Goal: Task Accomplishment & Management: Complete application form

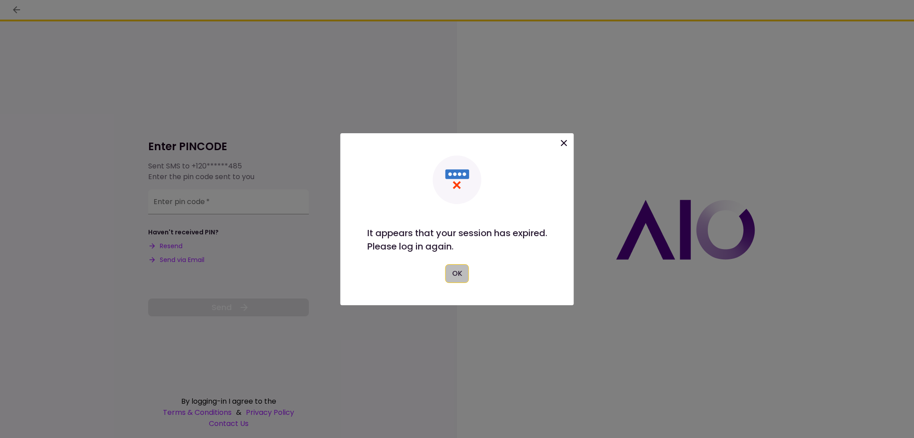
click at [463, 278] on button "OK" at bounding box center [457, 274] width 24 height 19
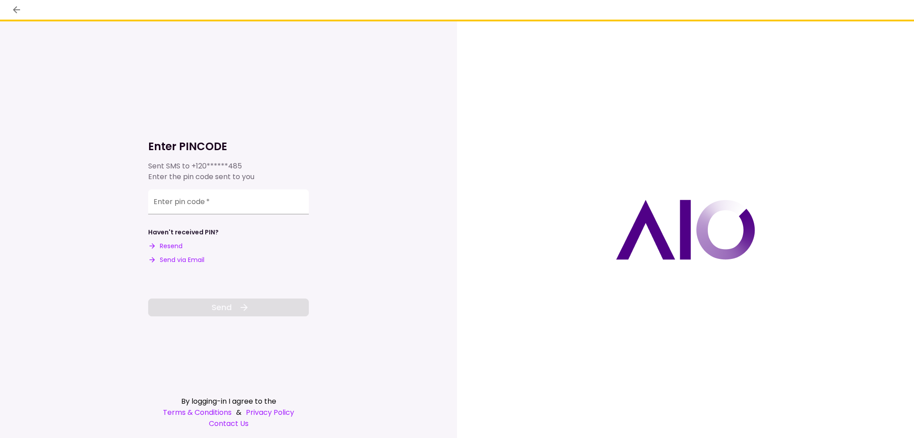
click at [199, 260] on button "Send via Email" at bounding box center [176, 260] width 56 height 9
click at [202, 202] on input "Enter pin code   *" at bounding box center [228, 200] width 161 height 25
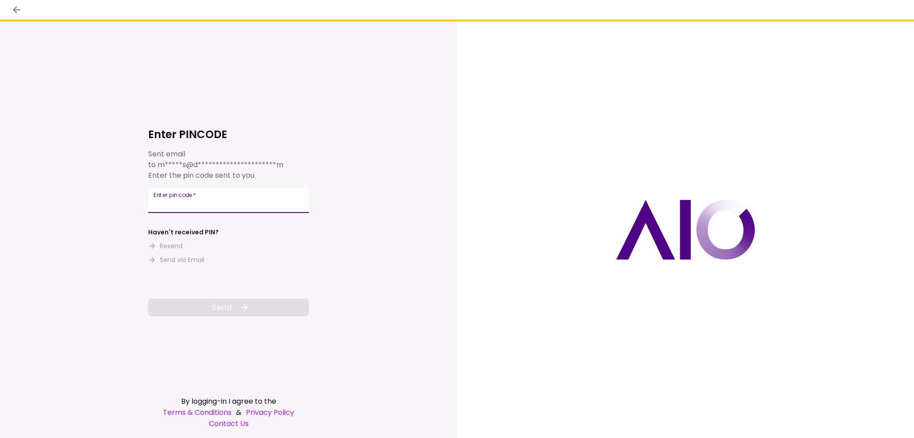
click at [182, 199] on label "Enter pin code   *" at bounding box center [174, 195] width 42 height 8
click at [182, 199] on input "Enter pin code   *" at bounding box center [228, 200] width 161 height 25
paste input "******"
type input "******"
drag, startPoint x: 252, startPoint y: 307, endPoint x: 207, endPoint y: 298, distance: 46.0
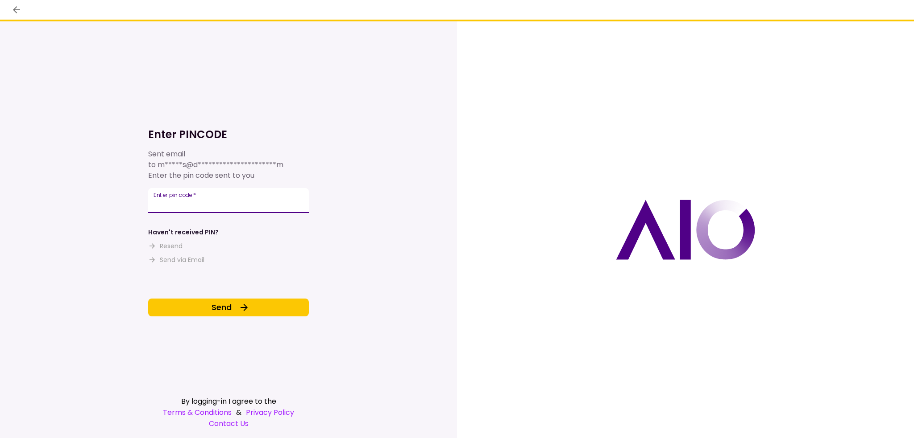
click at [252, 307] on button "Send" at bounding box center [228, 308] width 161 height 18
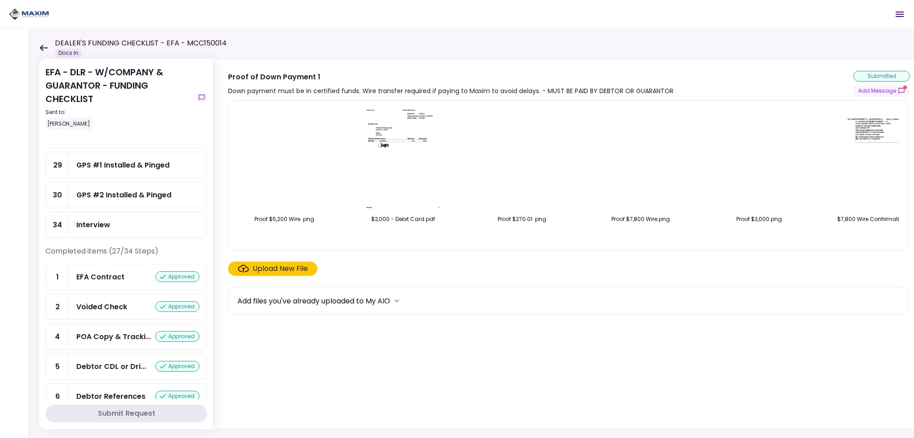
scroll to position [178, 0]
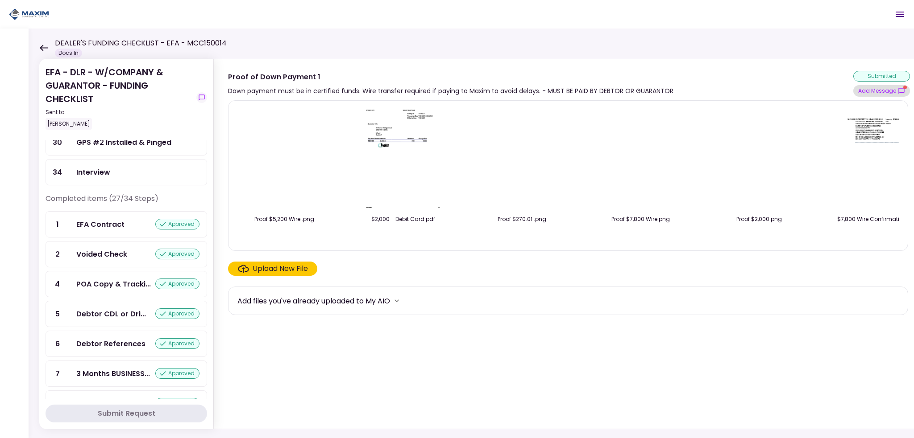
click at [880, 94] on button "Add Message" at bounding box center [881, 91] width 57 height 12
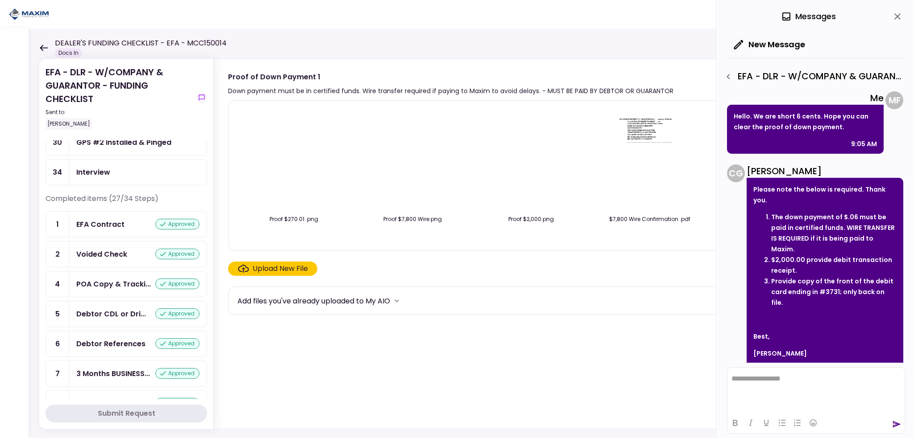
scroll to position [0, 241]
click at [518, 159] on img at bounding box center [518, 159] width 0 height 0
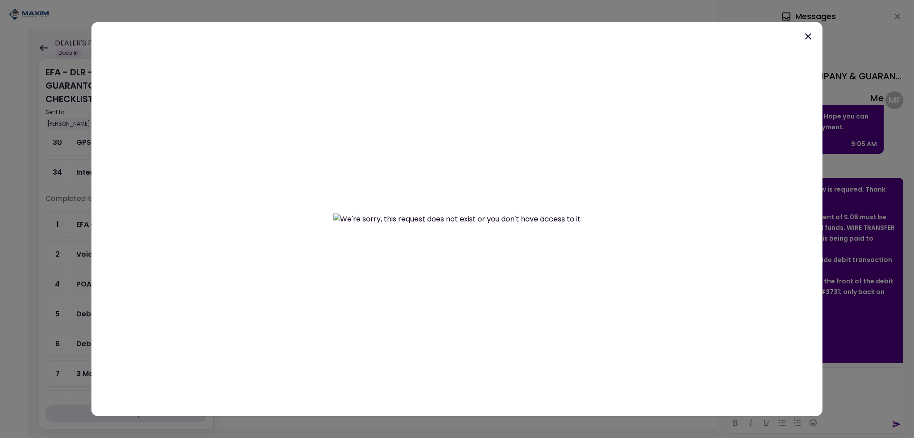
click at [807, 37] on icon at bounding box center [808, 36] width 6 height 6
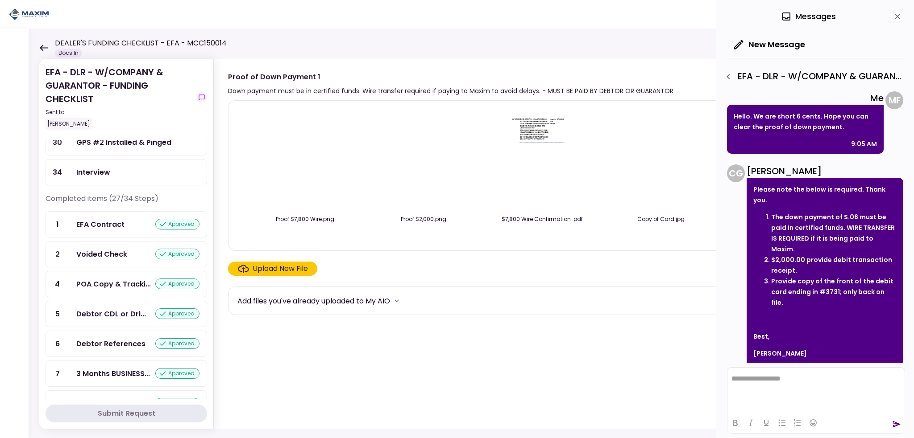
scroll to position [0, 383]
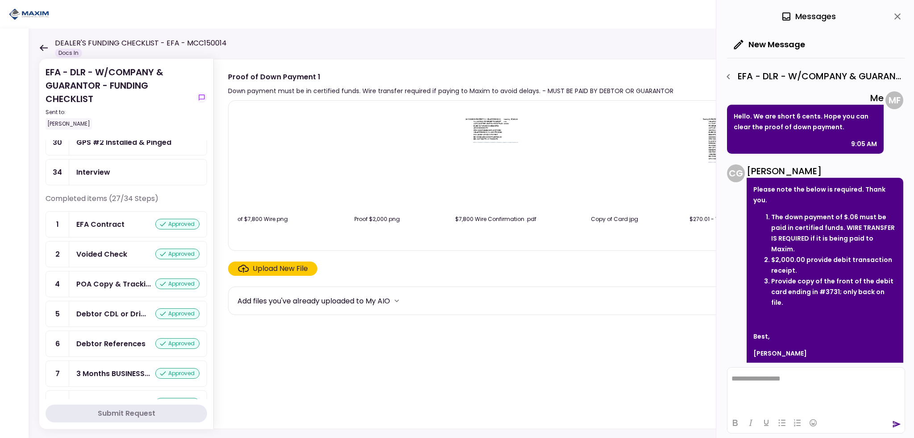
click at [289, 267] on div "Upload New File" at bounding box center [279, 269] width 55 height 11
click at [0, 0] on input "Upload New File" at bounding box center [0, 0] width 0 height 0
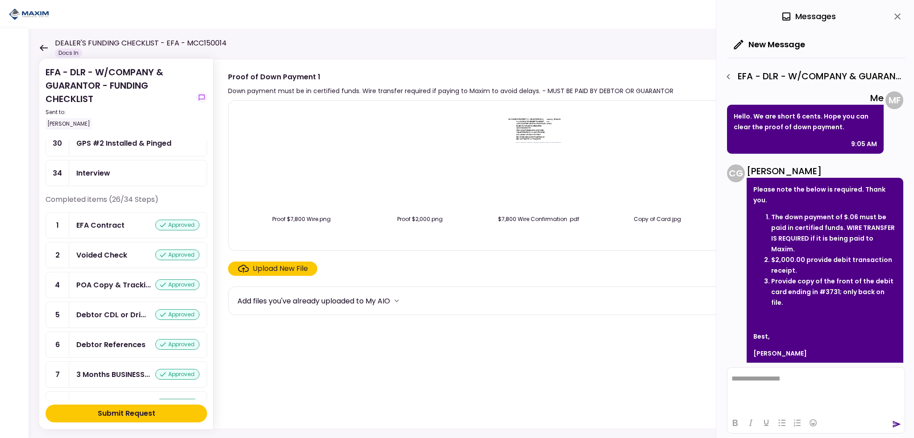
scroll to position [0, 501]
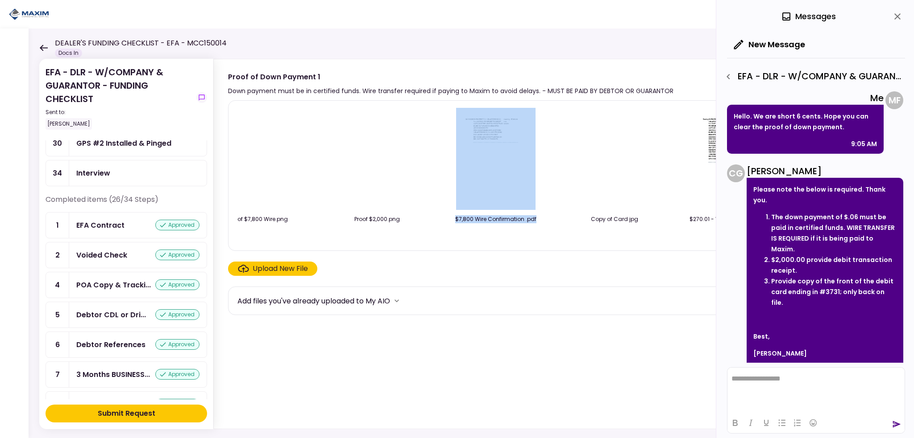
drag, startPoint x: 538, startPoint y: 246, endPoint x: 436, endPoint y: 244, distance: 101.3
click at [384, 244] on div "$2,000 - Debit Card.pdf Remove Proof $5,200 Wire .png $2,000 - Debit Card.pdf P…" at bounding box center [567, 176] width 661 height 136
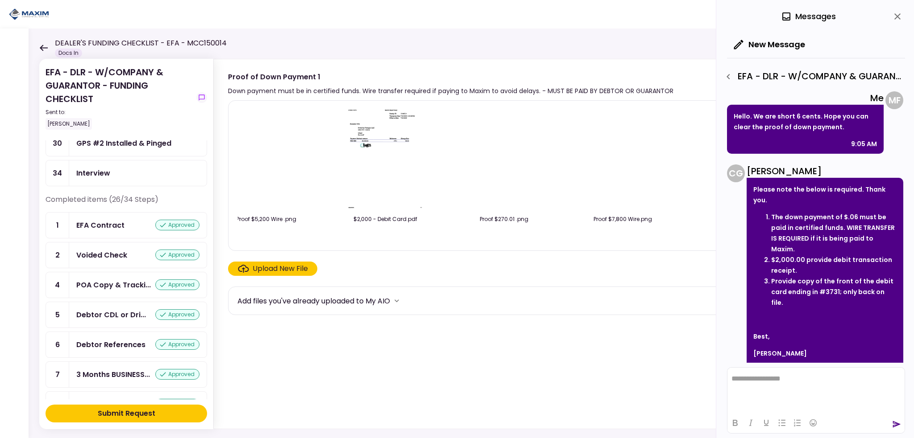
scroll to position [0, 0]
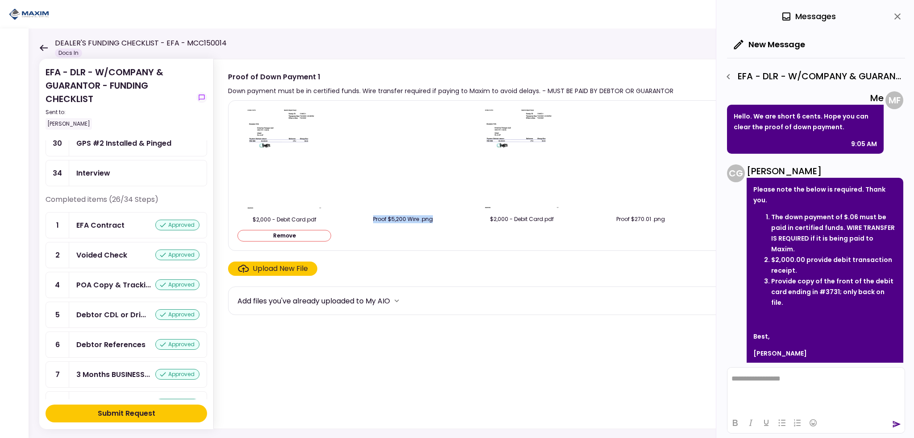
drag, startPoint x: 350, startPoint y: 243, endPoint x: 326, endPoint y: 247, distance: 24.5
click at [326, 247] on div "$2,000 - Debit Card.pdf Remove Proof $5,200 Wire .png $2,000 - Debit Card.pdf P…" at bounding box center [568, 175] width 680 height 151
click at [255, 269] on div "Upload New File" at bounding box center [279, 269] width 55 height 11
click at [0, 0] on input "Upload New File" at bounding box center [0, 0] width 0 height 0
click at [296, 233] on button "Remove" at bounding box center [284, 236] width 94 height 12
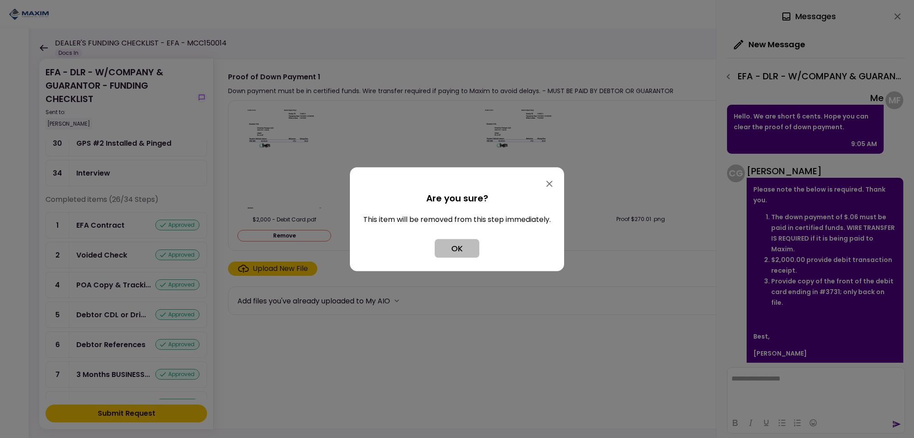
click at [452, 250] on button "OK" at bounding box center [456, 248] width 45 height 19
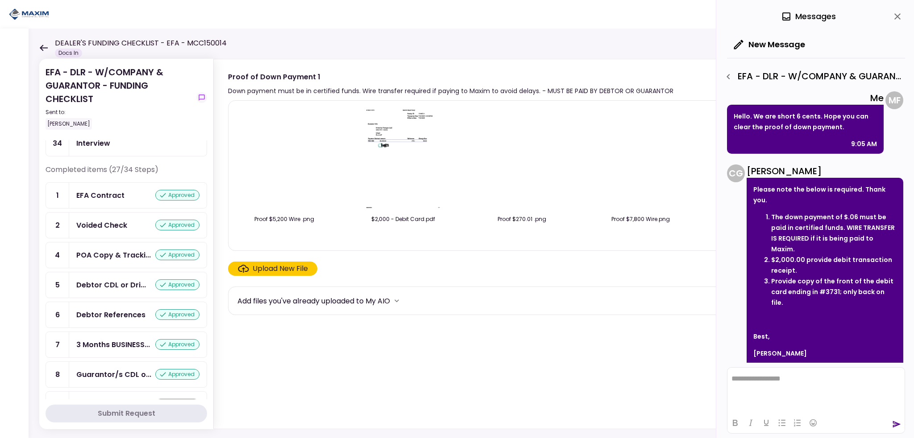
scroll to position [178, 0]
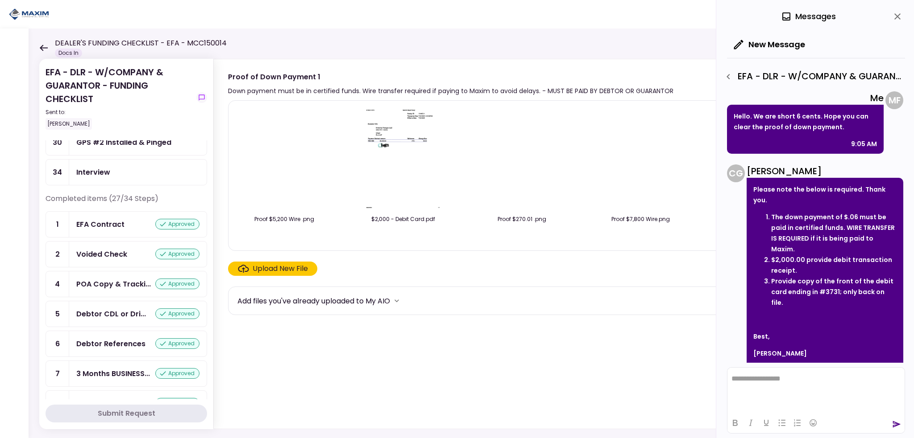
click at [275, 267] on div "Upload New File" at bounding box center [279, 269] width 55 height 11
click at [0, 0] on input "Upload New File" at bounding box center [0, 0] width 0 height 0
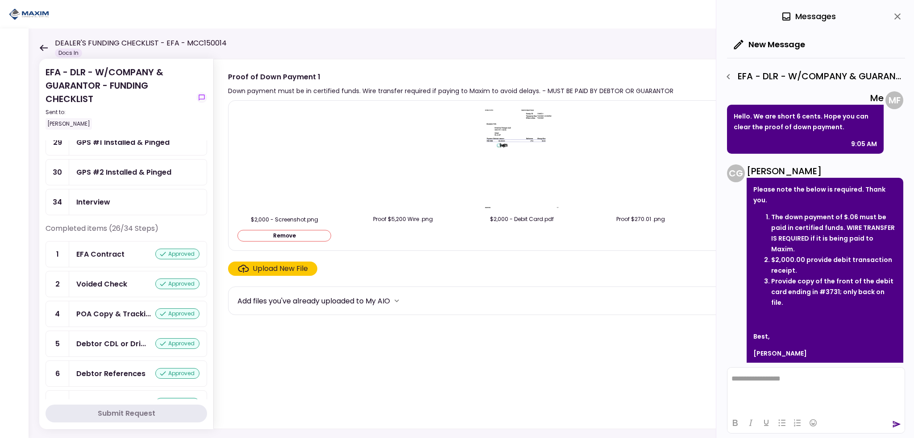
scroll to position [207, 0]
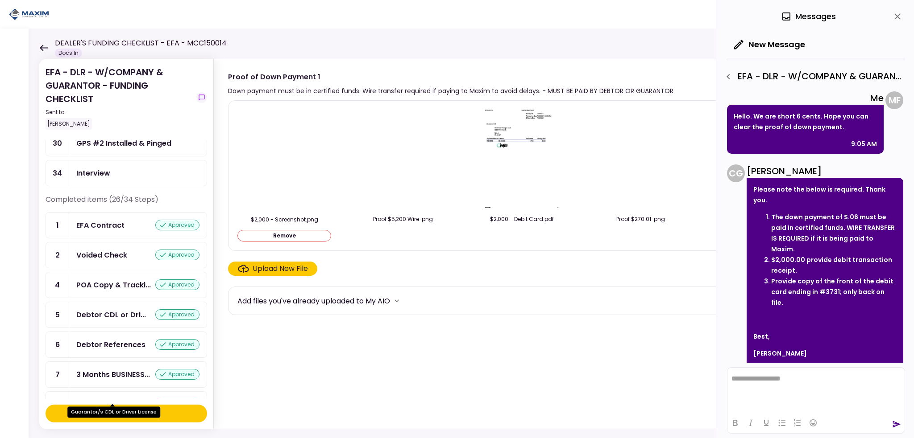
click at [130, 412] on div "Guarantor/s CDL or Driver License" at bounding box center [113, 412] width 93 height 11
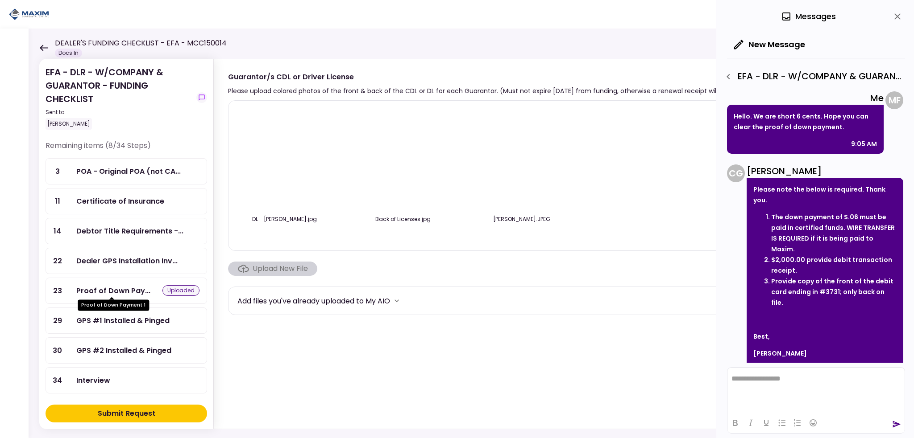
click at [116, 287] on div "Proof of Down Pay..." at bounding box center [113, 290] width 74 height 11
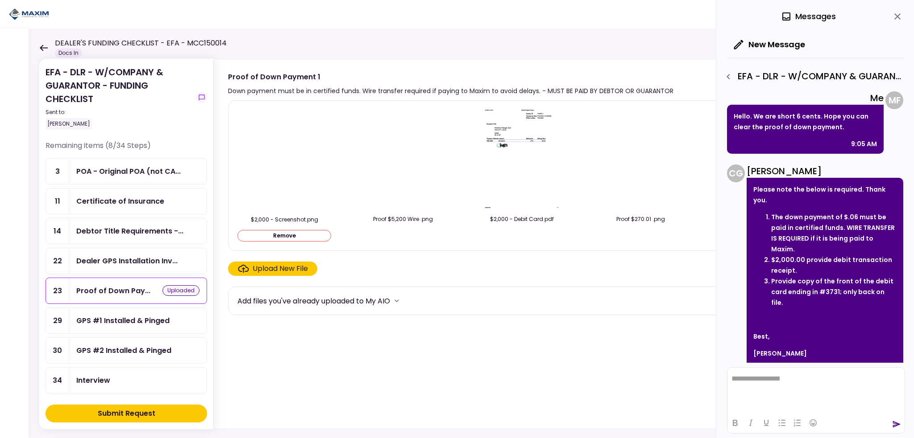
click at [284, 159] on img at bounding box center [284, 159] width 0 height 0
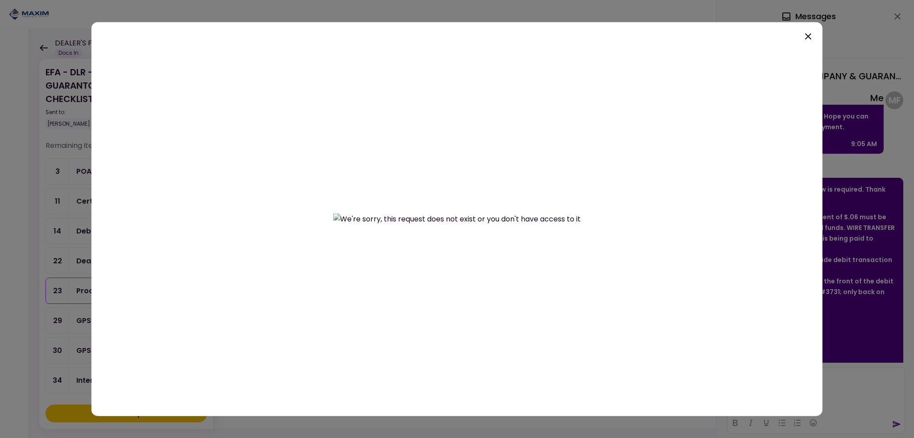
click at [805, 38] on icon at bounding box center [808, 36] width 6 height 6
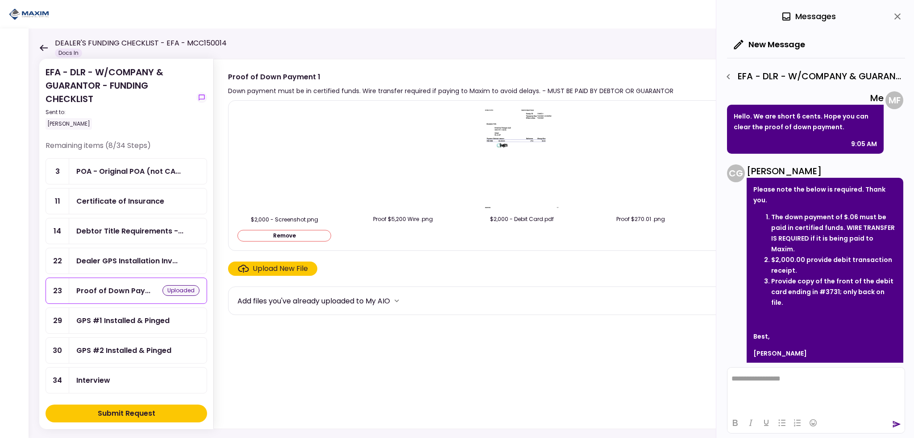
click at [143, 415] on div "Submit Request" at bounding box center [127, 414] width 58 height 11
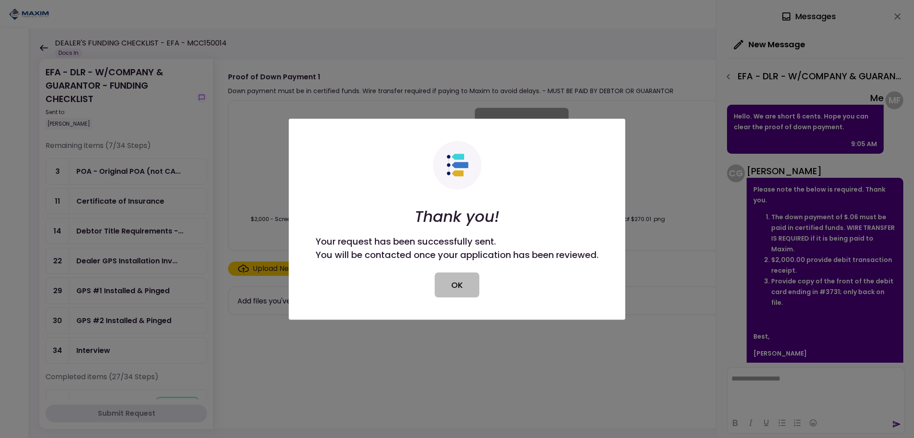
click at [444, 282] on button "OK" at bounding box center [456, 285] width 45 height 25
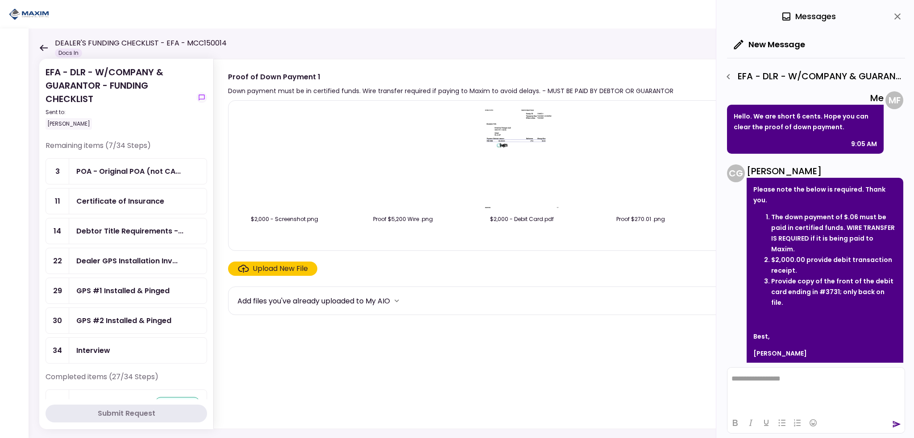
click at [45, 47] on icon at bounding box center [44, 48] width 8 height 6
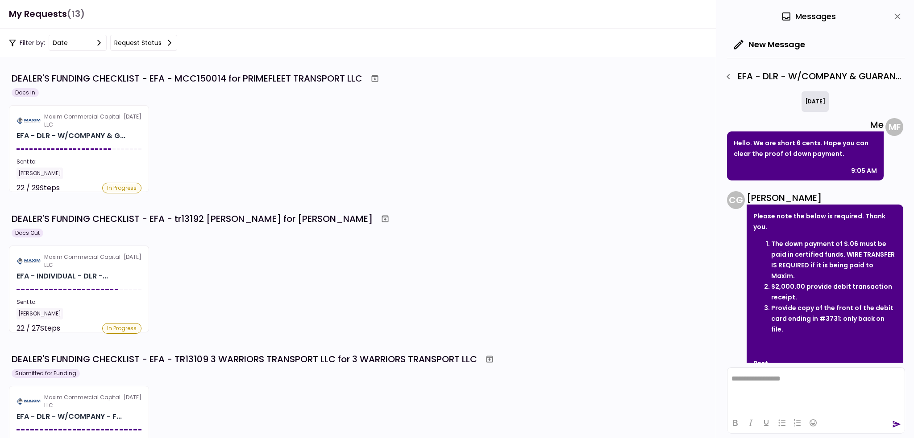
scroll to position [27, 0]
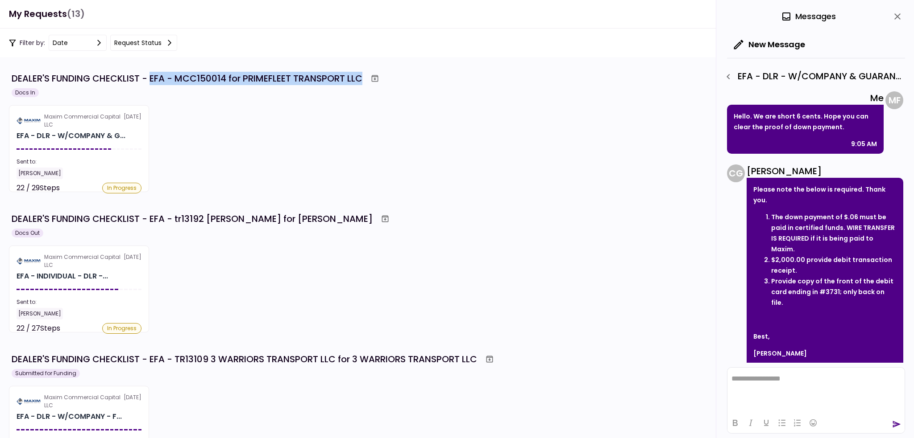
drag, startPoint x: 151, startPoint y: 78, endPoint x: 360, endPoint y: 78, distance: 208.8
click at [362, 80] on div "DEALER'S FUNDING CHECKLIST - EFA - MCC150014 for PRIMEFLEET TRANSPORT LLC" at bounding box center [187, 78] width 351 height 13
copy div "EFA - MCC150014 for PRIMEFLEET TRANSPORT LLC"
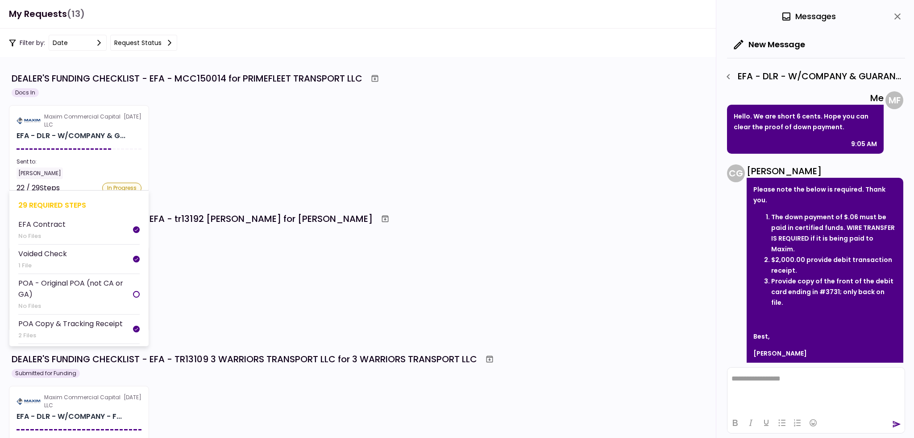
click at [99, 144] on section "Maxim Commercial Capital LLC [DATE] EFA - DLR - W/COMPANY & G... Sent to: [PERS…" at bounding box center [79, 148] width 140 height 87
click at [99, 144] on div "Filter by: date Request status DEALER'S FUNDING CHECKLIST - EFA - MCC150014 for…" at bounding box center [457, 234] width 914 height 410
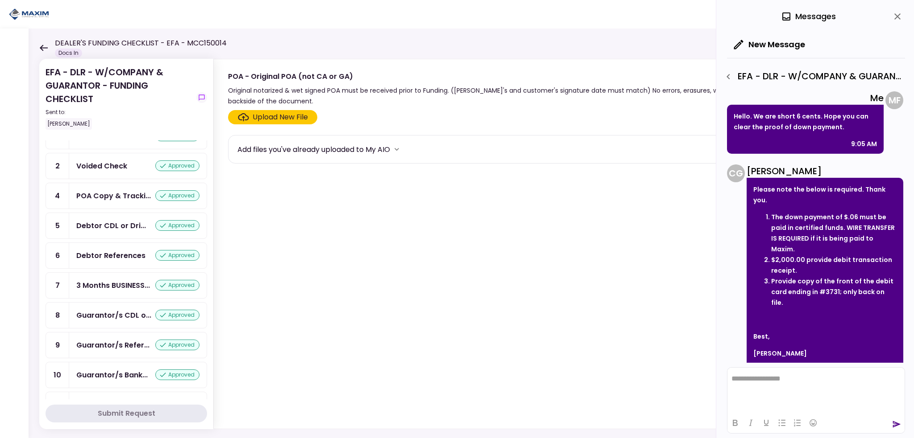
scroll to position [268, 0]
click at [100, 219] on div "Debtor CDL or Dri..." at bounding box center [111, 224] width 70 height 11
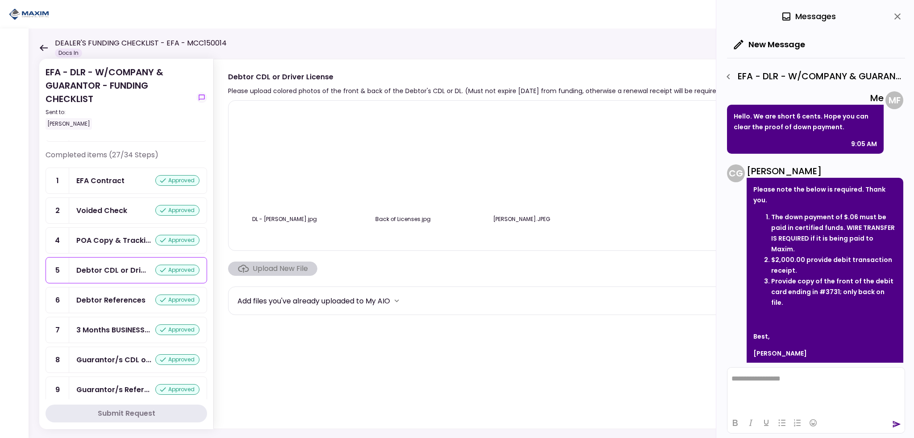
scroll to position [223, 0]
click at [116, 356] on div "Guarantor/s CDL o..." at bounding box center [113, 359] width 75 height 11
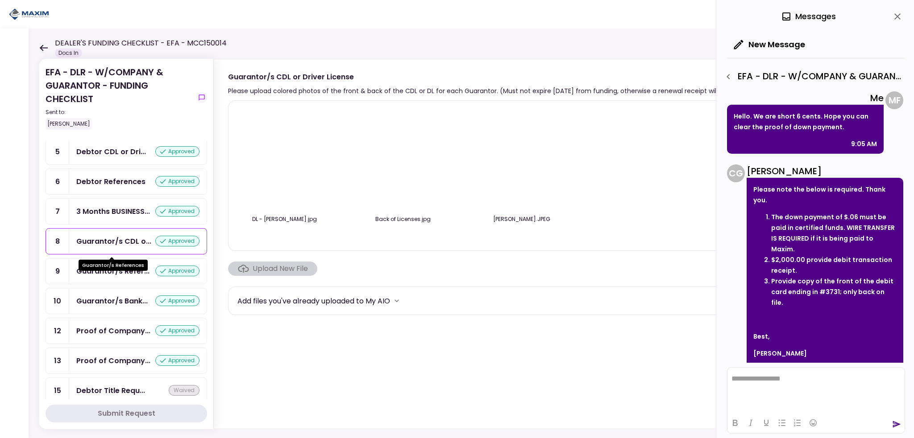
scroll to position [357, 0]
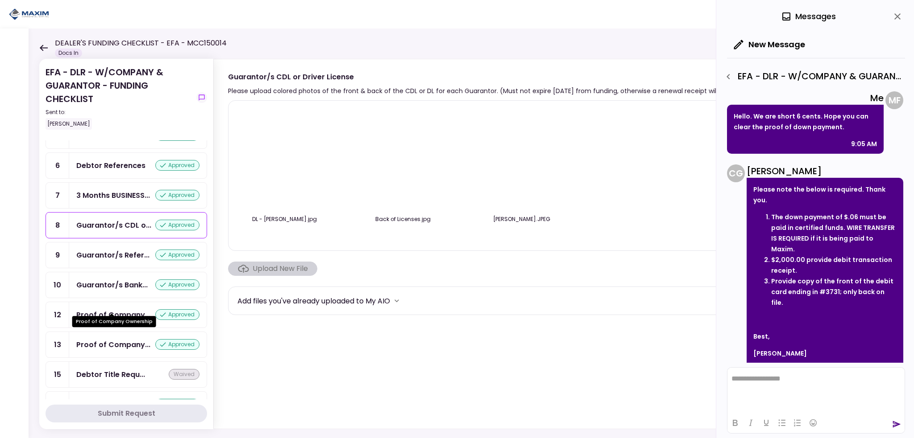
click at [112, 310] on div "Proof of Company..." at bounding box center [113, 315] width 74 height 11
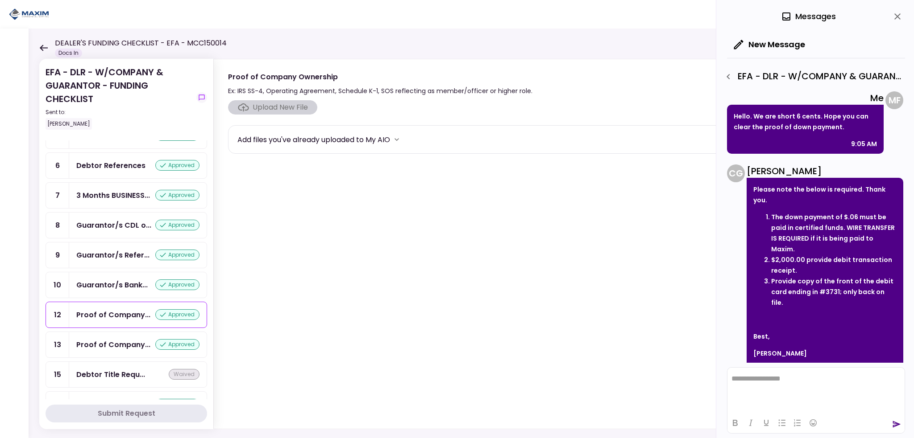
click at [115, 280] on div "Guarantor/s Bank..." at bounding box center [111, 285] width 71 height 11
click at [111, 339] on div "Proof of Company..." at bounding box center [113, 344] width 74 height 11
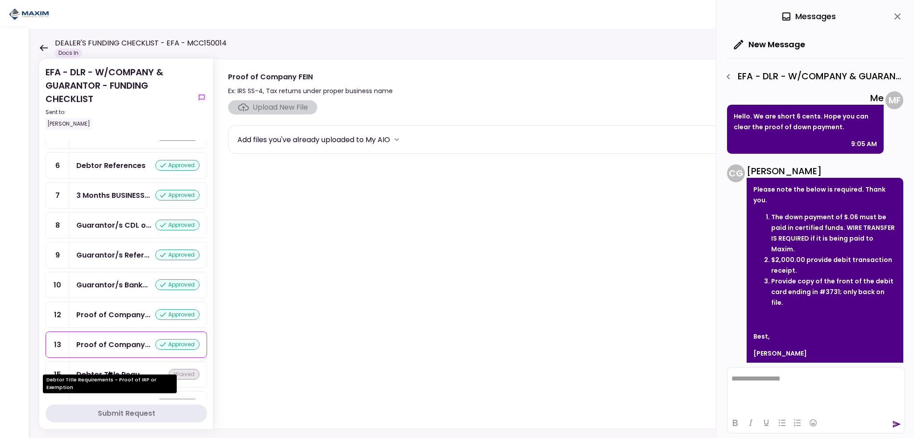
click at [99, 369] on div "Debtor Title Requ..." at bounding box center [110, 374] width 69 height 11
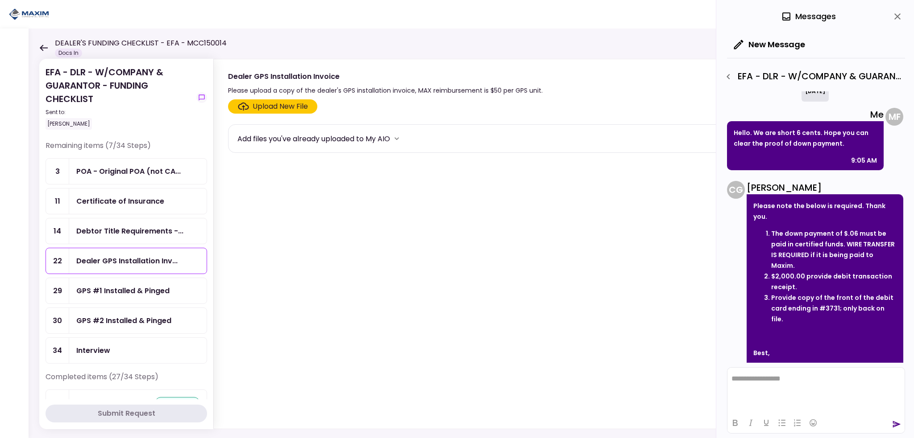
scroll to position [27, 0]
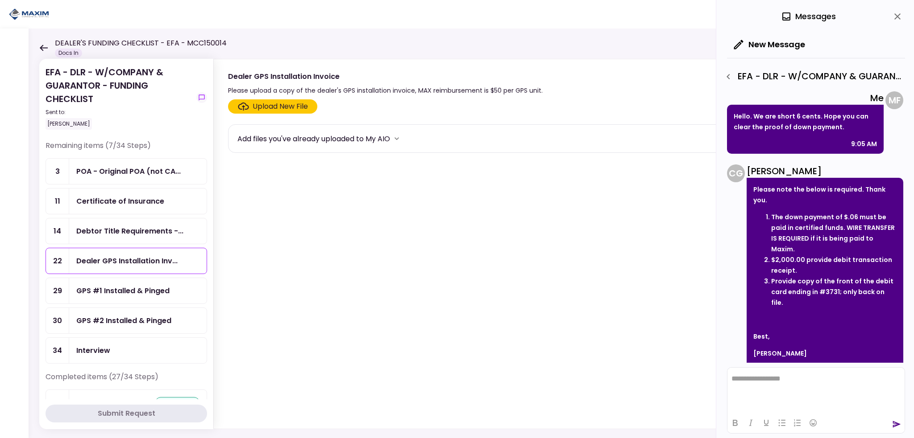
click at [262, 110] on div "Upload New File" at bounding box center [279, 106] width 55 height 11
click at [0, 0] on input "Upload New File" at bounding box center [0, 0] width 0 height 0
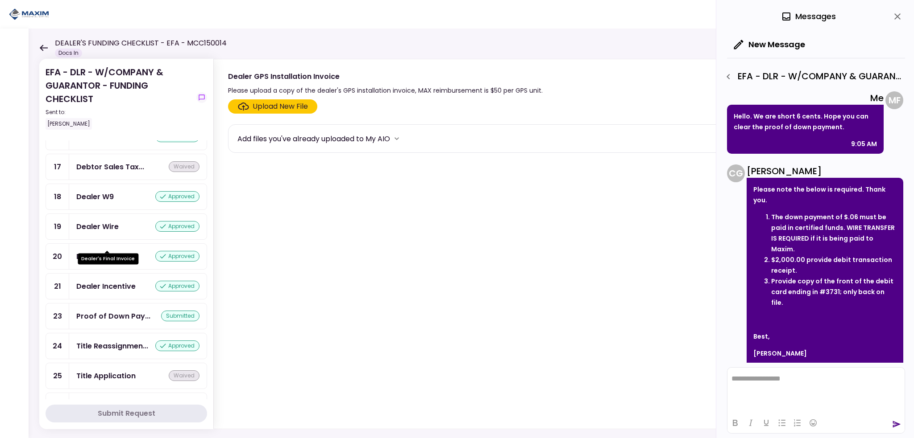
scroll to position [669, 0]
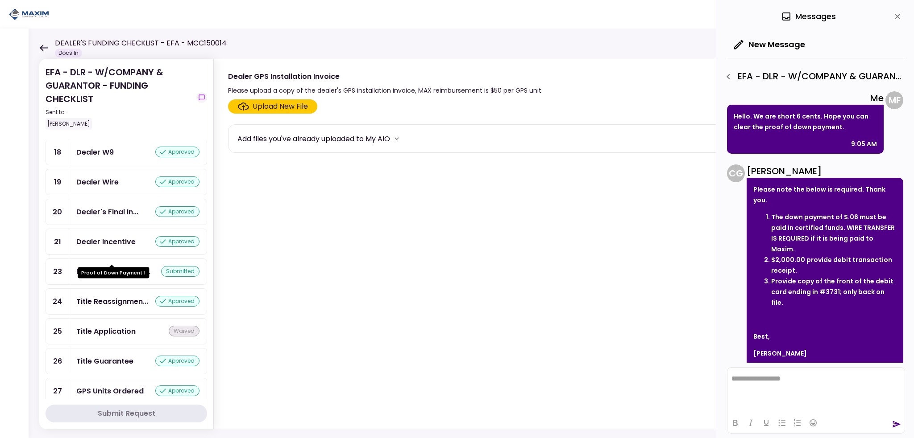
click at [107, 266] on div "Proof of Down Pay..." at bounding box center [113, 271] width 74 height 11
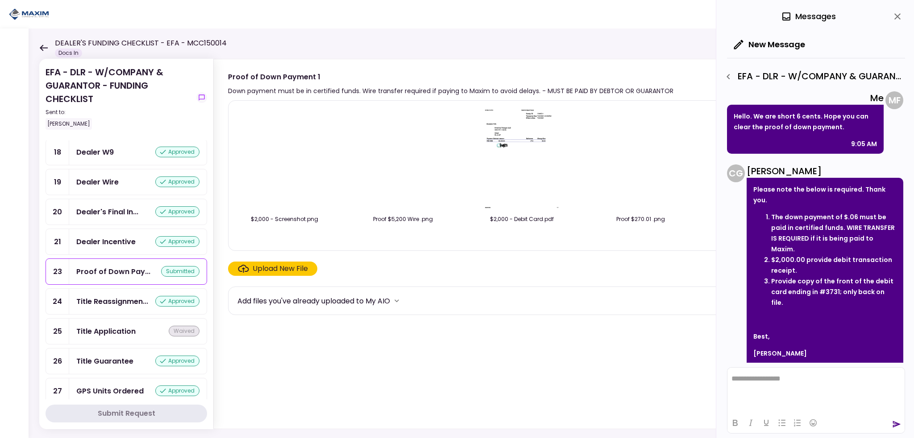
click at [265, 267] on div "Upload New File" at bounding box center [279, 269] width 55 height 11
click at [0, 0] on input "Upload New File" at bounding box center [0, 0] width 0 height 0
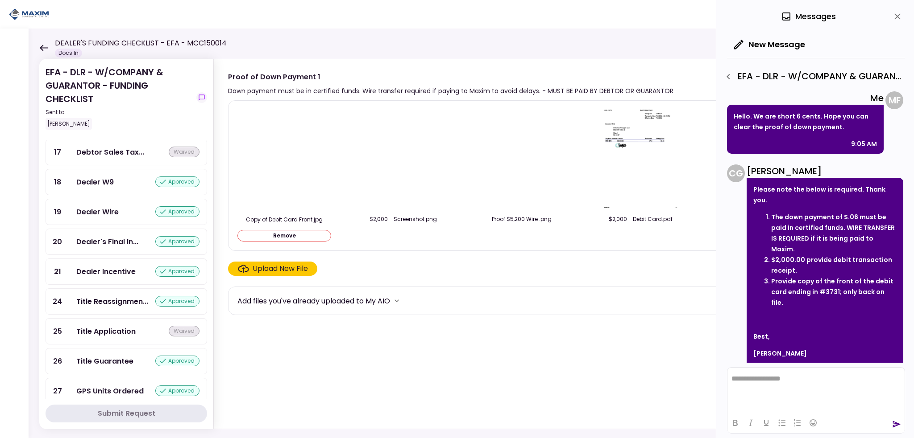
scroll to position [698, 0]
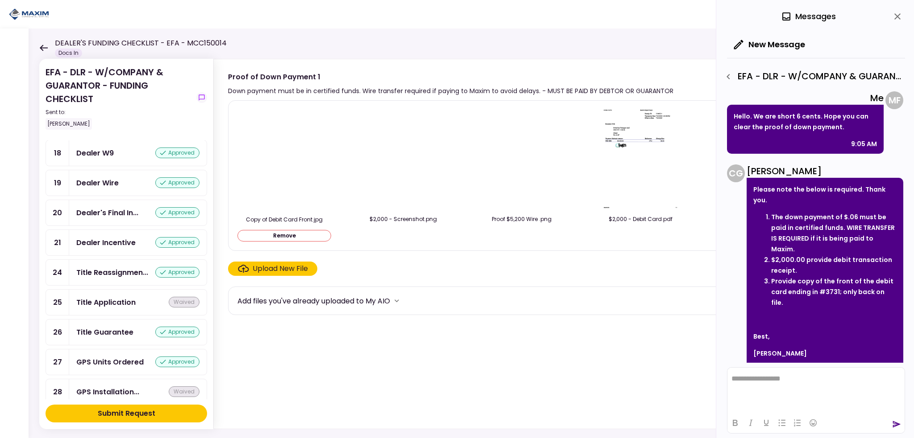
click at [130, 414] on div "Submit Request" at bounding box center [127, 414] width 58 height 11
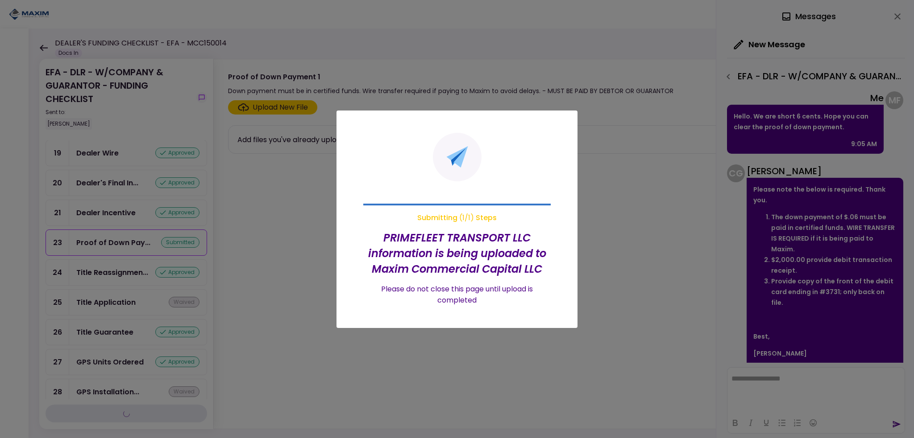
scroll to position [669, 0]
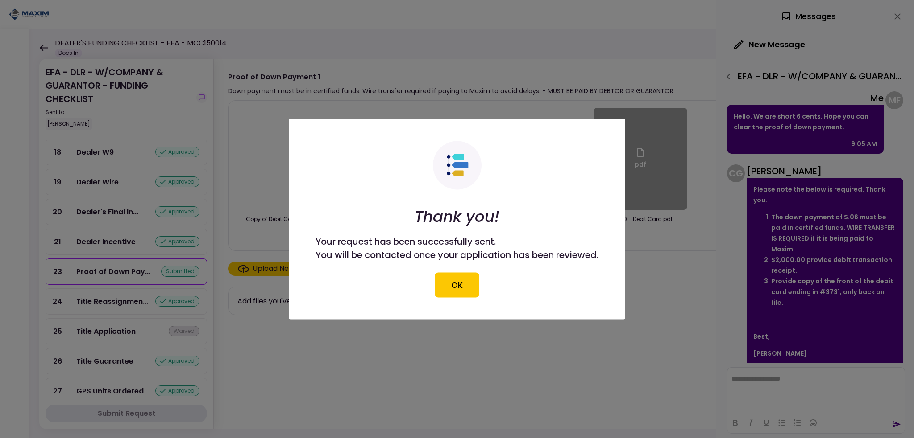
click at [637, 157] on div at bounding box center [457, 219] width 914 height 438
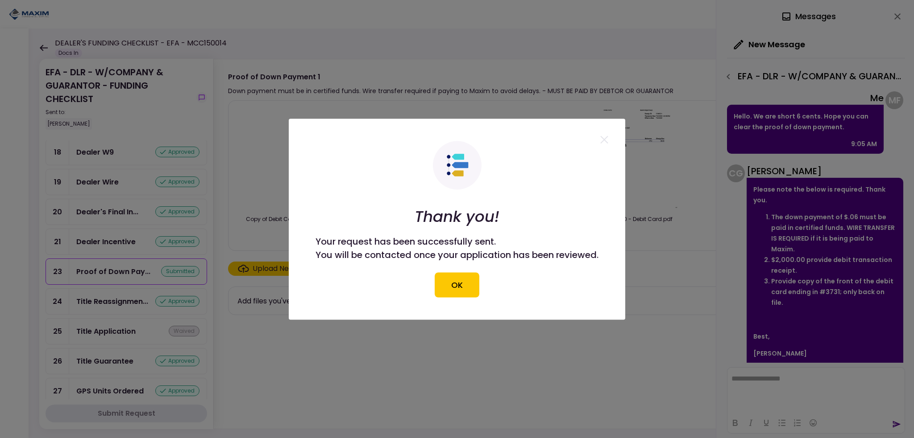
click at [894, 17] on div at bounding box center [457, 219] width 914 height 438
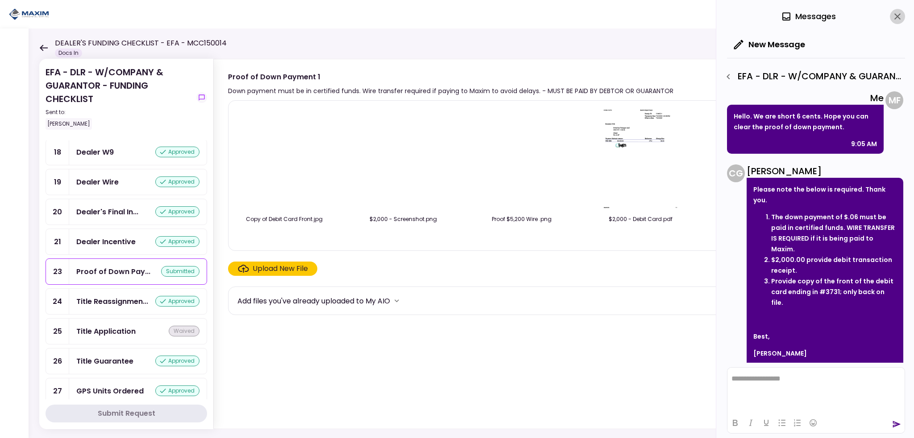
click at [897, 15] on icon "close" at bounding box center [897, 16] width 11 height 11
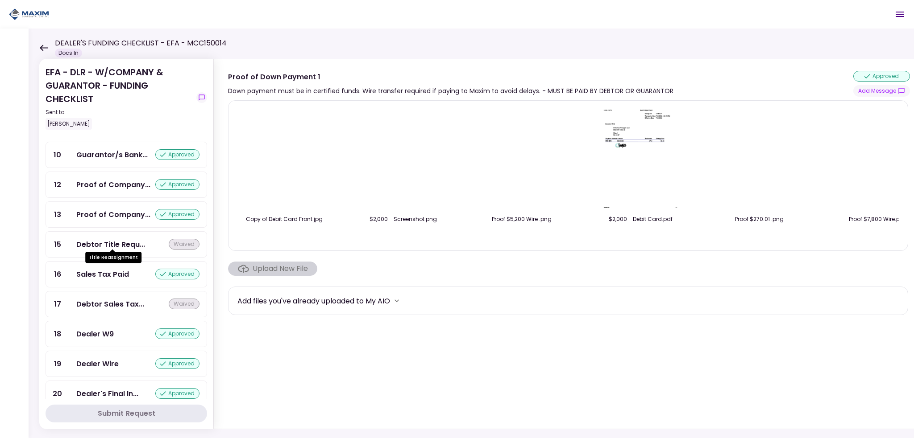
scroll to position [312, 0]
